Goal: Communication & Community: Answer question/provide support

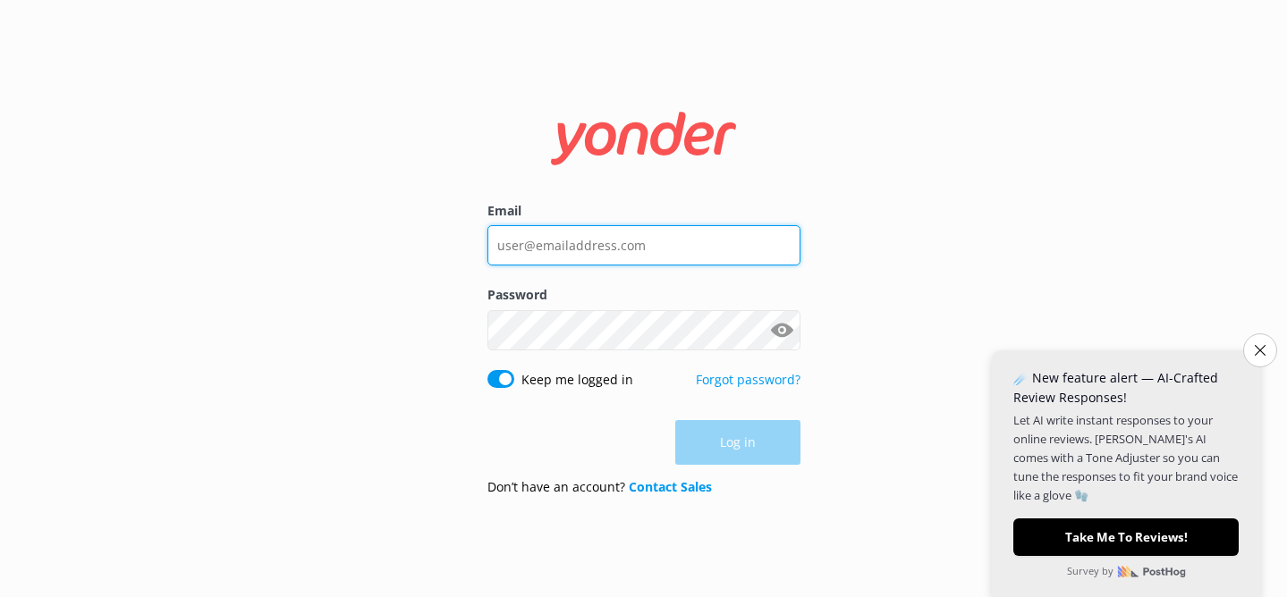
type input "[PERSON_NAME][EMAIL_ADDRESS][DOMAIN_NAME]"
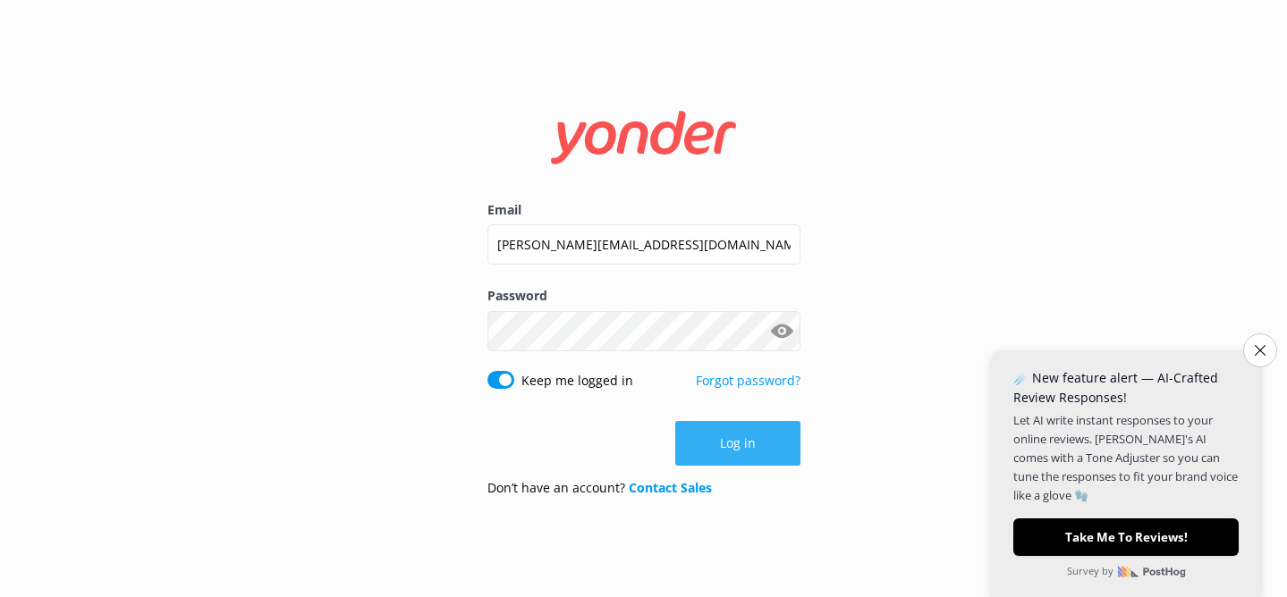
click at [741, 436] on div "Log in" at bounding box center [643, 443] width 313 height 45
click at [741, 436] on button "Log in" at bounding box center [737, 443] width 125 height 45
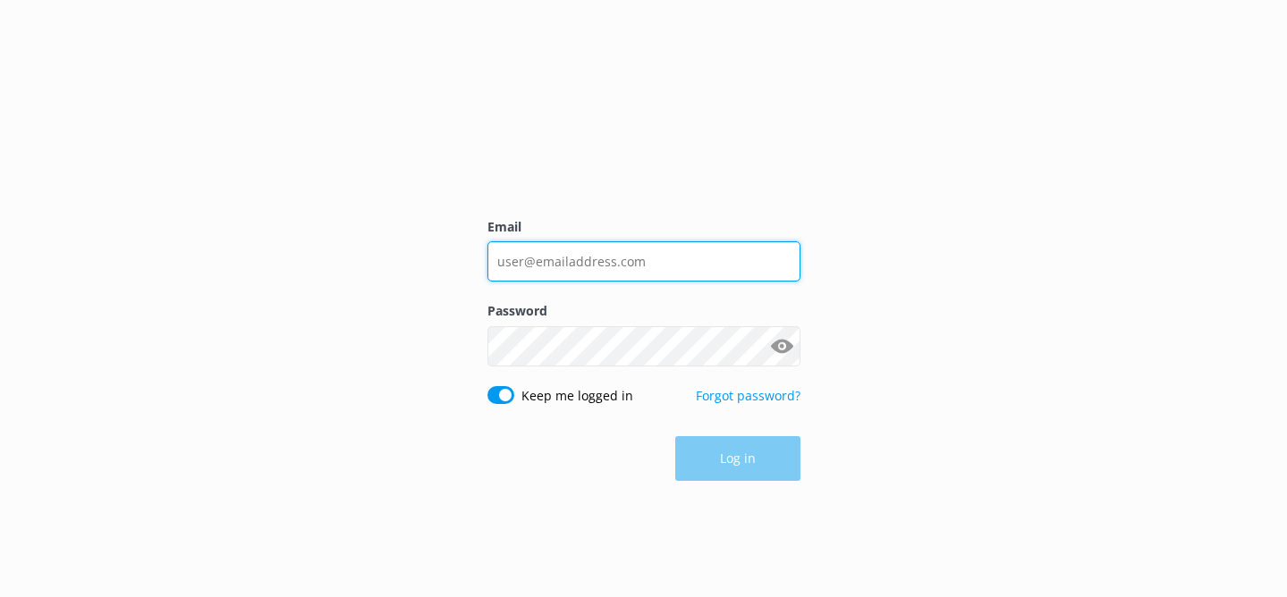
type input "[PERSON_NAME][EMAIL_ADDRESS][DOMAIN_NAME]"
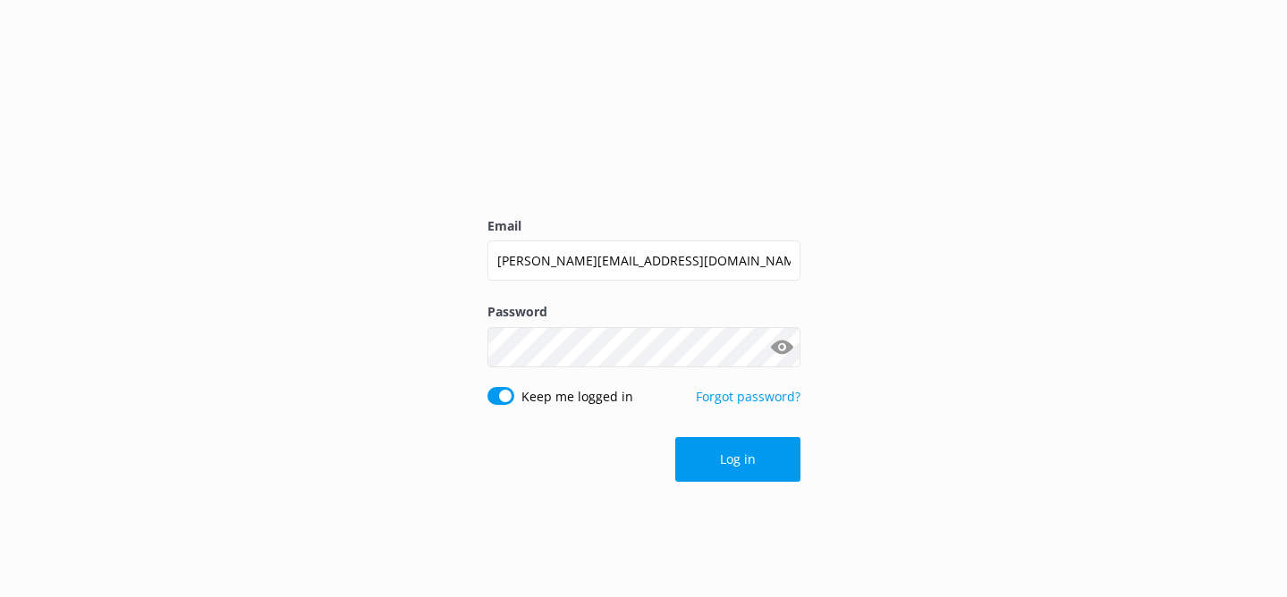
click at [729, 471] on div "Log in" at bounding box center [643, 459] width 313 height 45
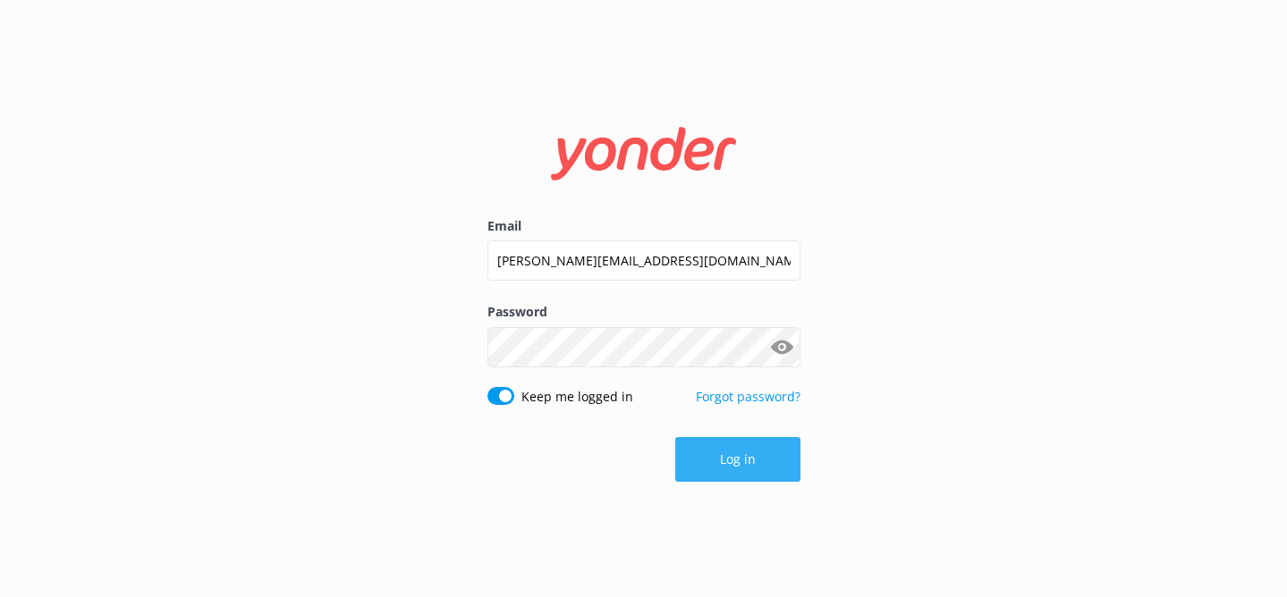
click at [726, 470] on button "Log in" at bounding box center [737, 459] width 125 height 45
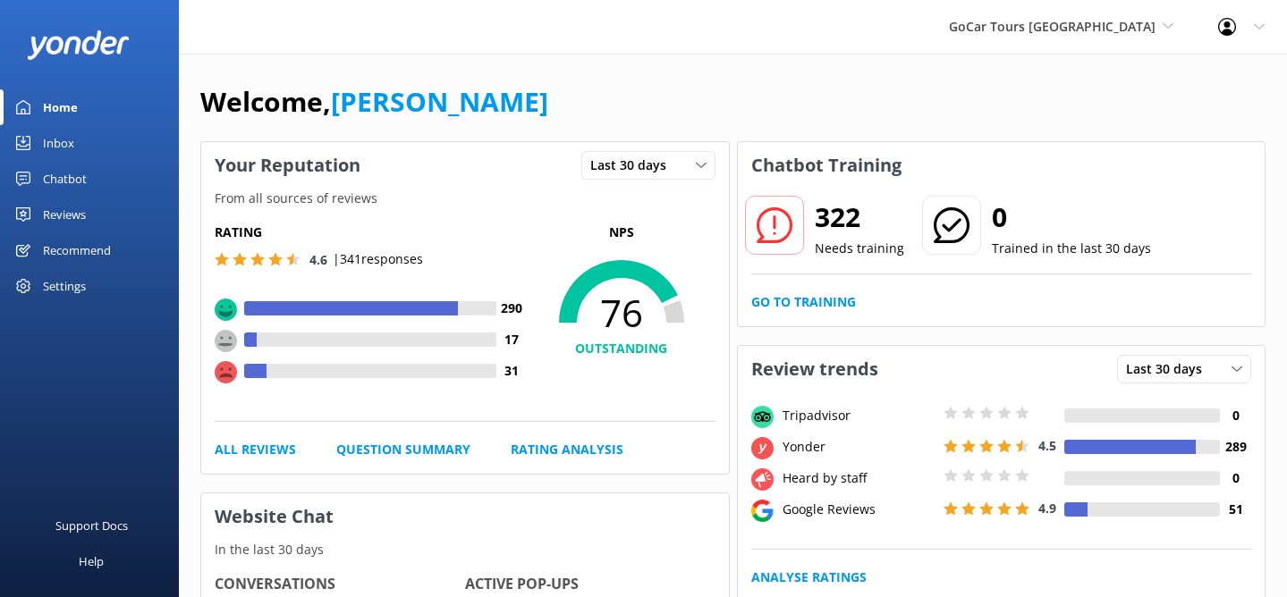
click at [371, 258] on p "| 341 responses" at bounding box center [378, 260] width 90 height 20
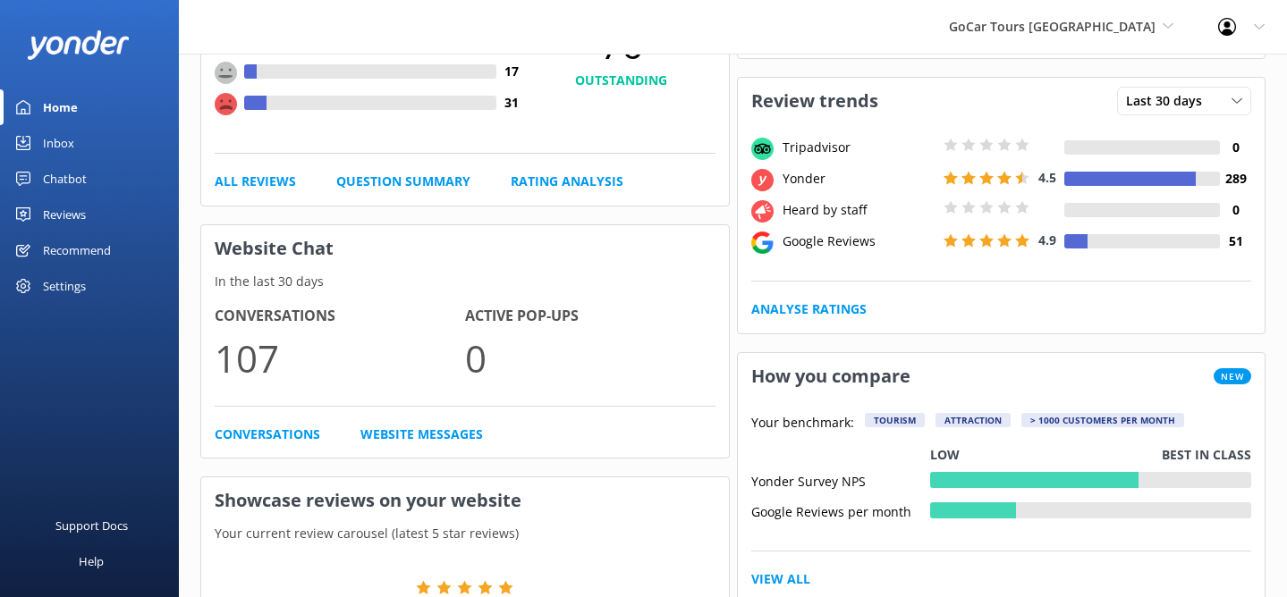
scroll to position [278, 0]
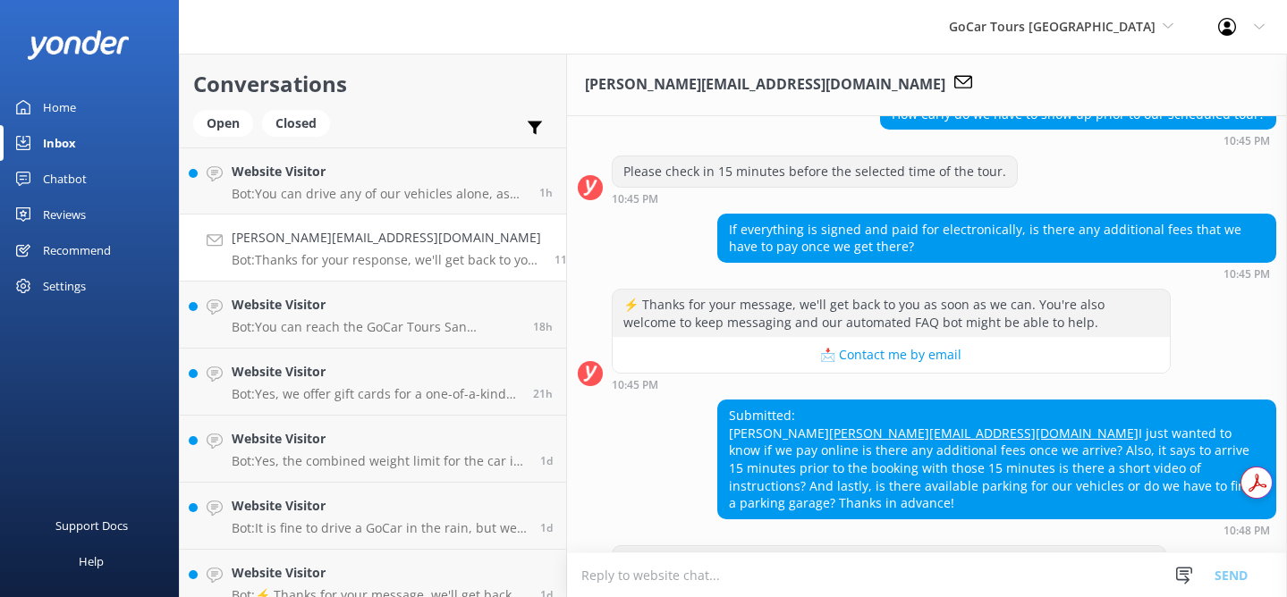
scroll to position [247, 0]
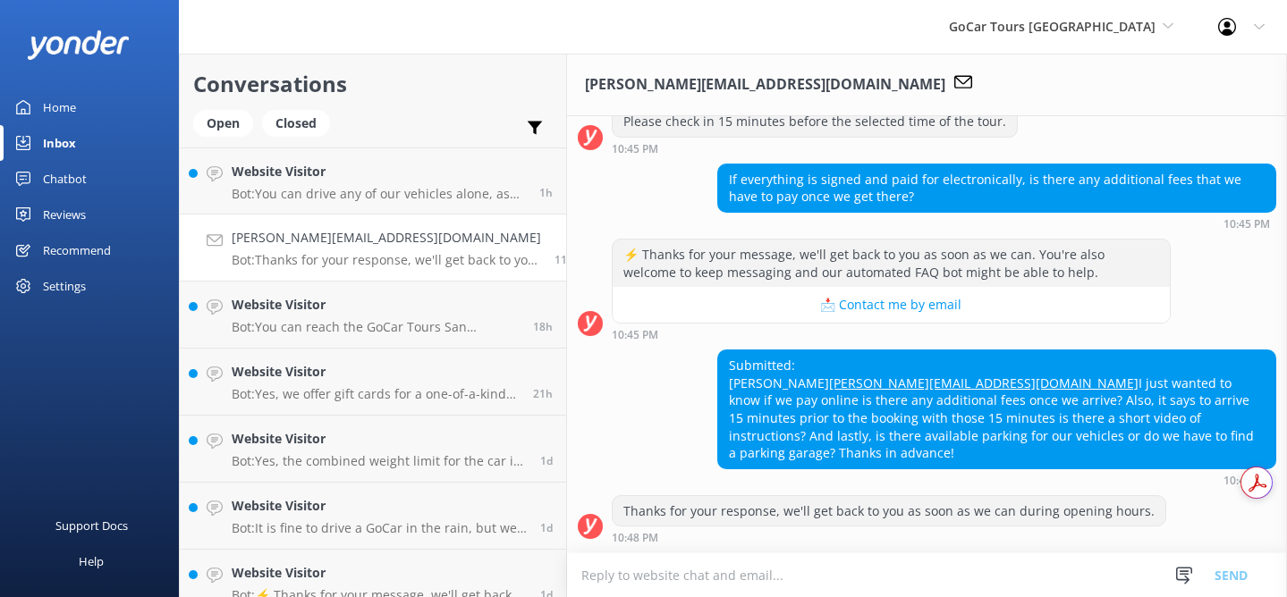
click at [756, 571] on textarea at bounding box center [927, 576] width 720 height 44
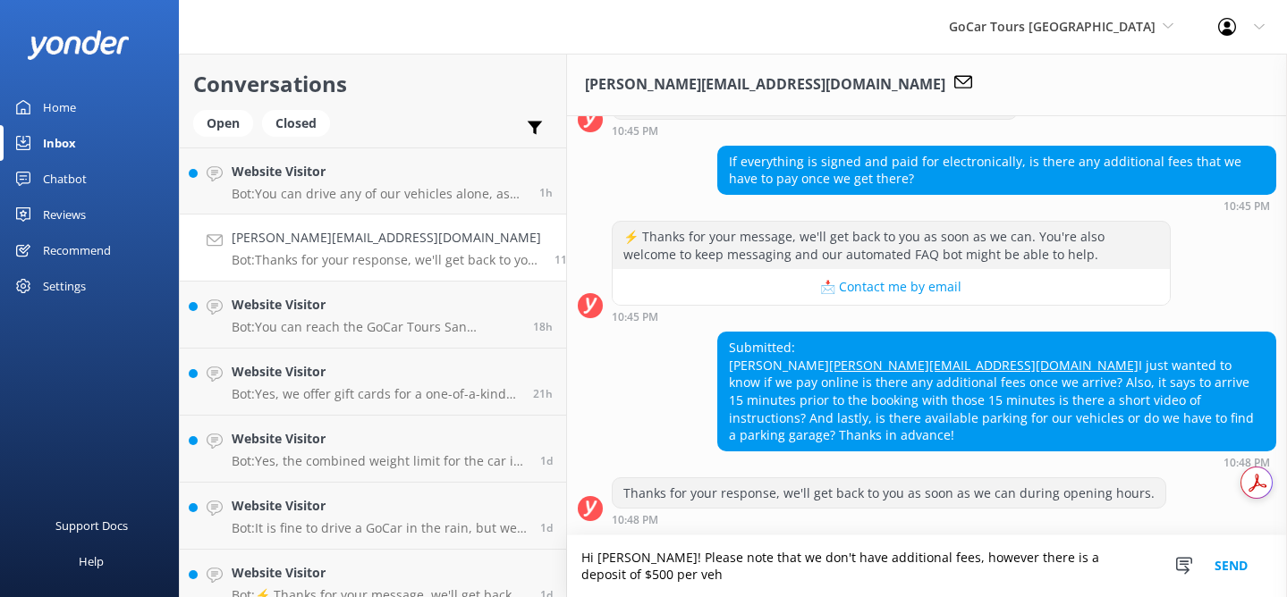
scroll to position [265, 0]
type textarea "Hi [PERSON_NAME]! Please note that we don't have additional fees, however there…"
